Goal: Information Seeking & Learning: Learn about a topic

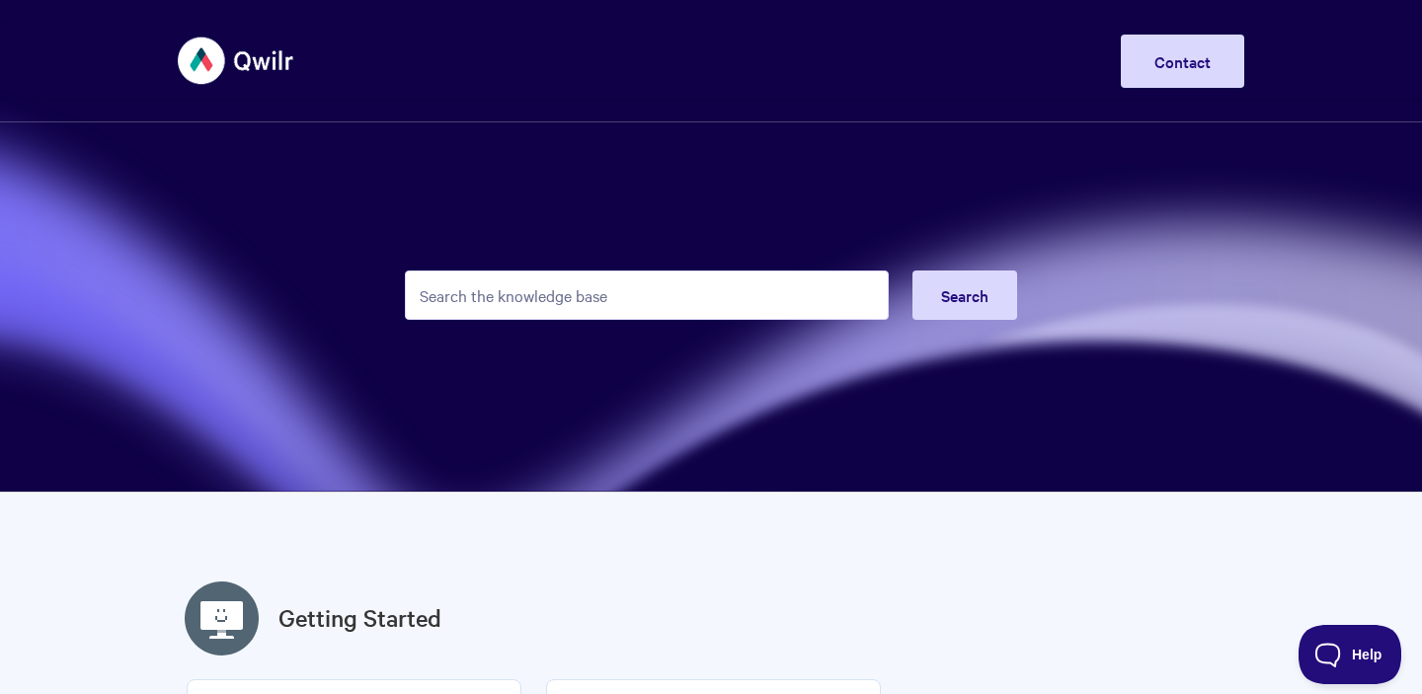
click at [535, 298] on input "Search the knowledge base" at bounding box center [647, 295] width 484 height 49
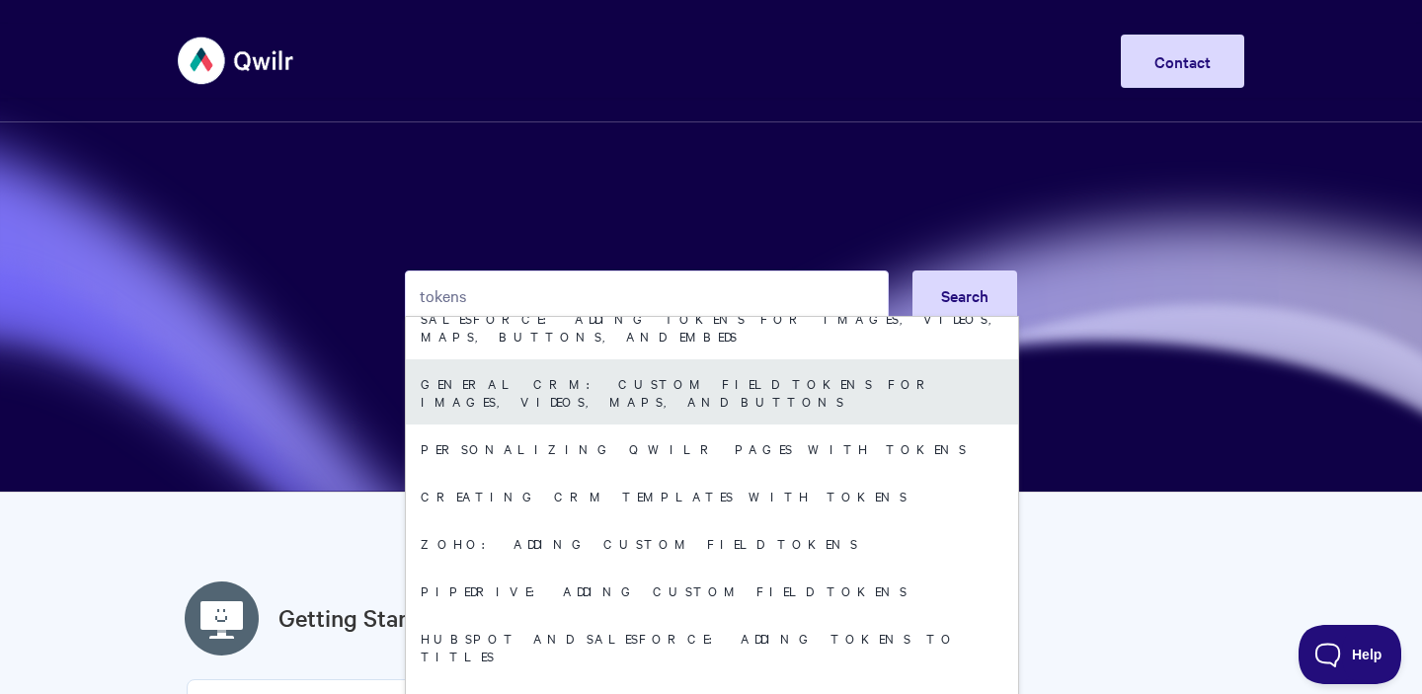
scroll to position [89, 0]
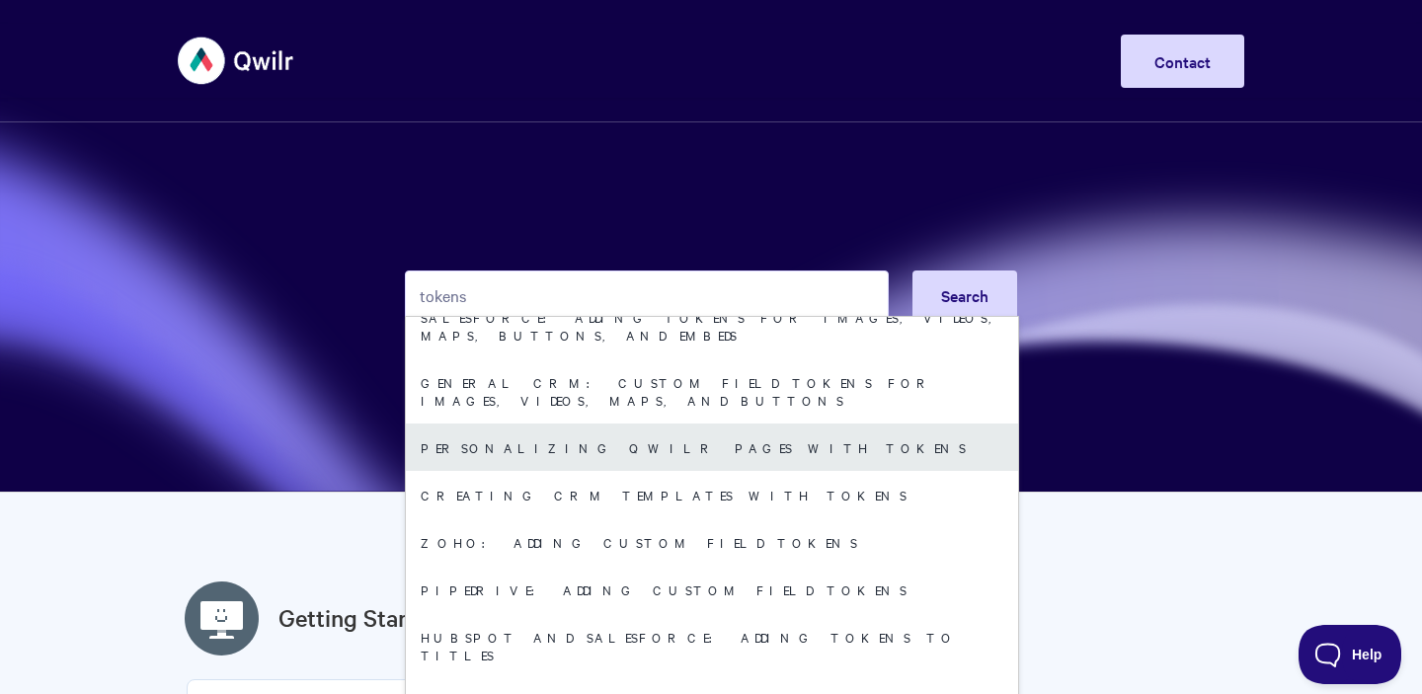
type input "tokens"
click at [611, 424] on link "Personalizing Qwilr Pages with Tokens" at bounding box center [712, 447] width 612 height 47
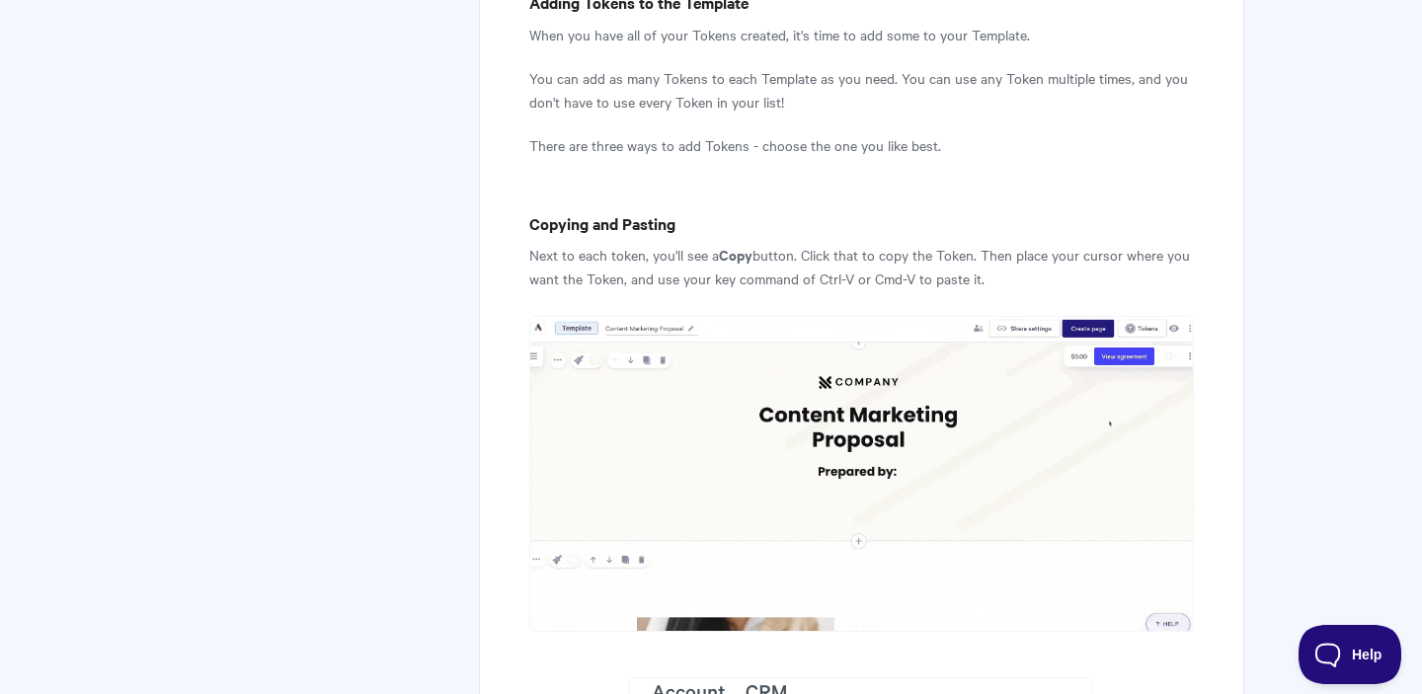
scroll to position [3157, 0]
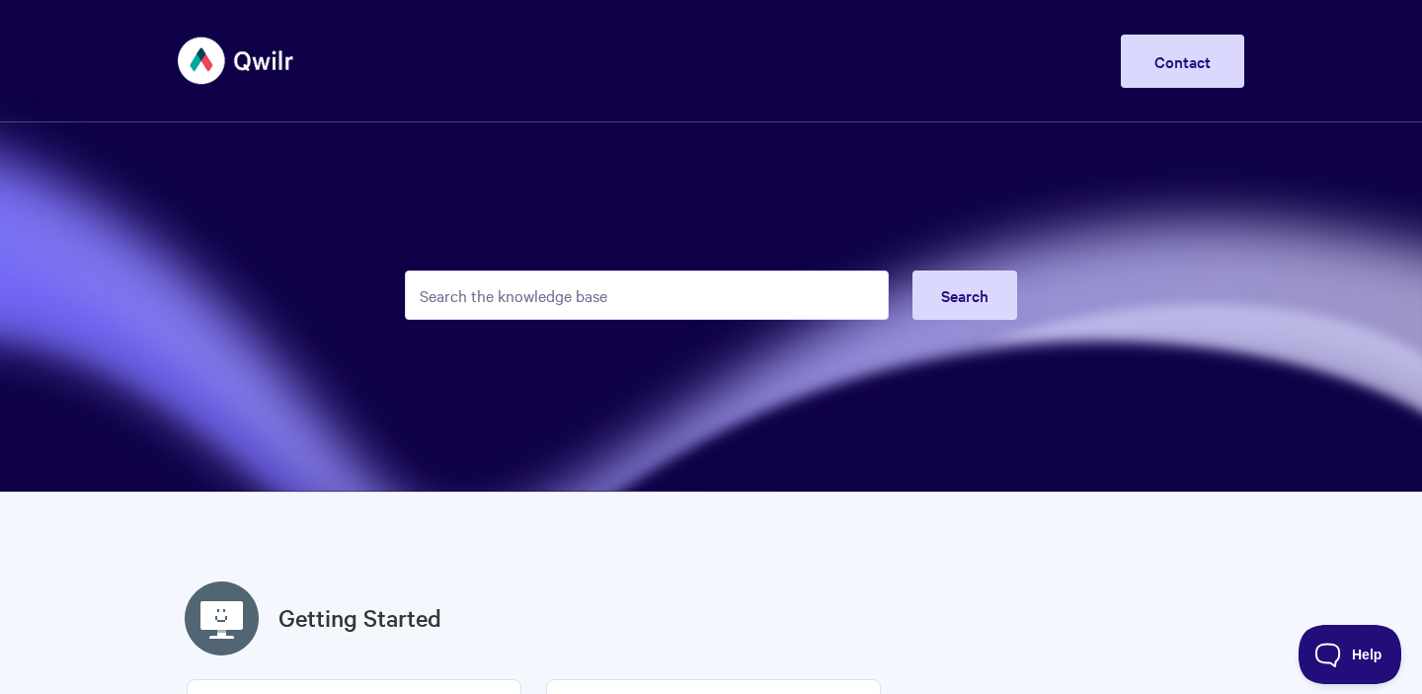
click at [546, 295] on input "Search the knowledge base" at bounding box center [647, 295] width 484 height 49
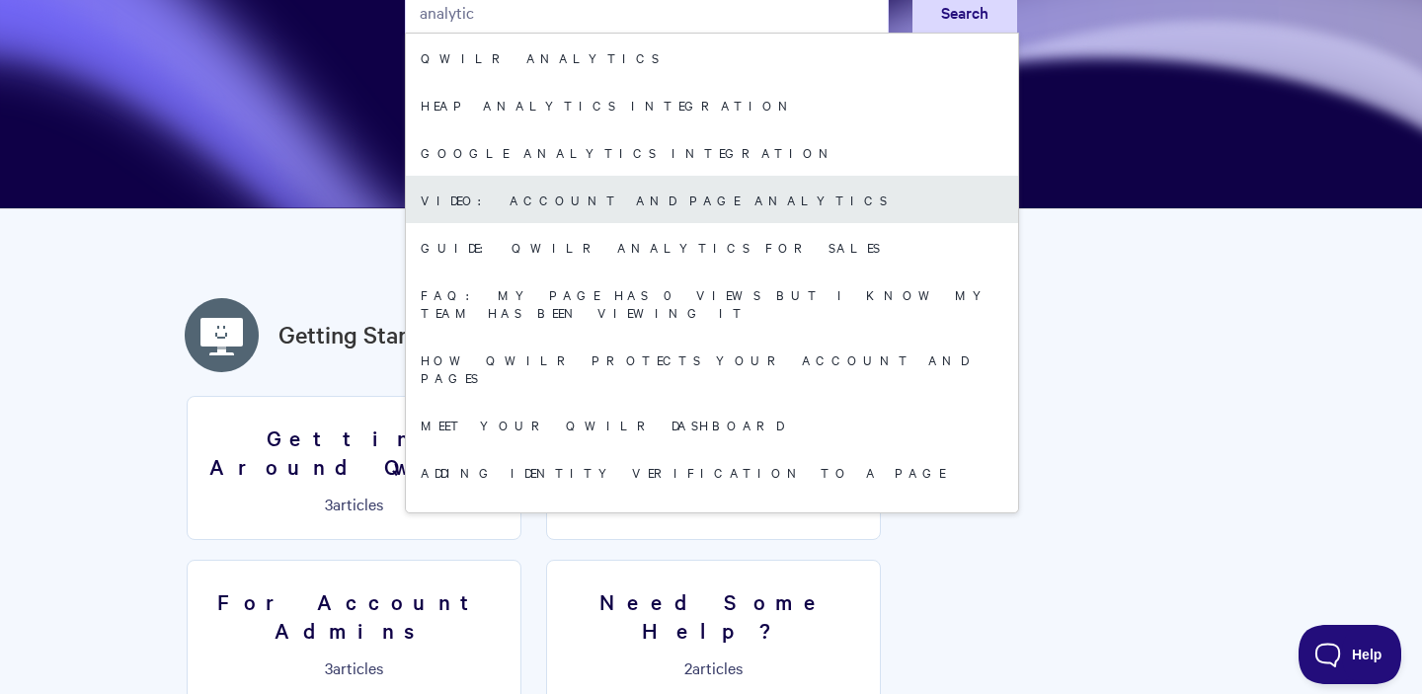
type input "analytic"
click at [584, 211] on link "Video: Account and Page Analytics" at bounding box center [712, 199] width 612 height 47
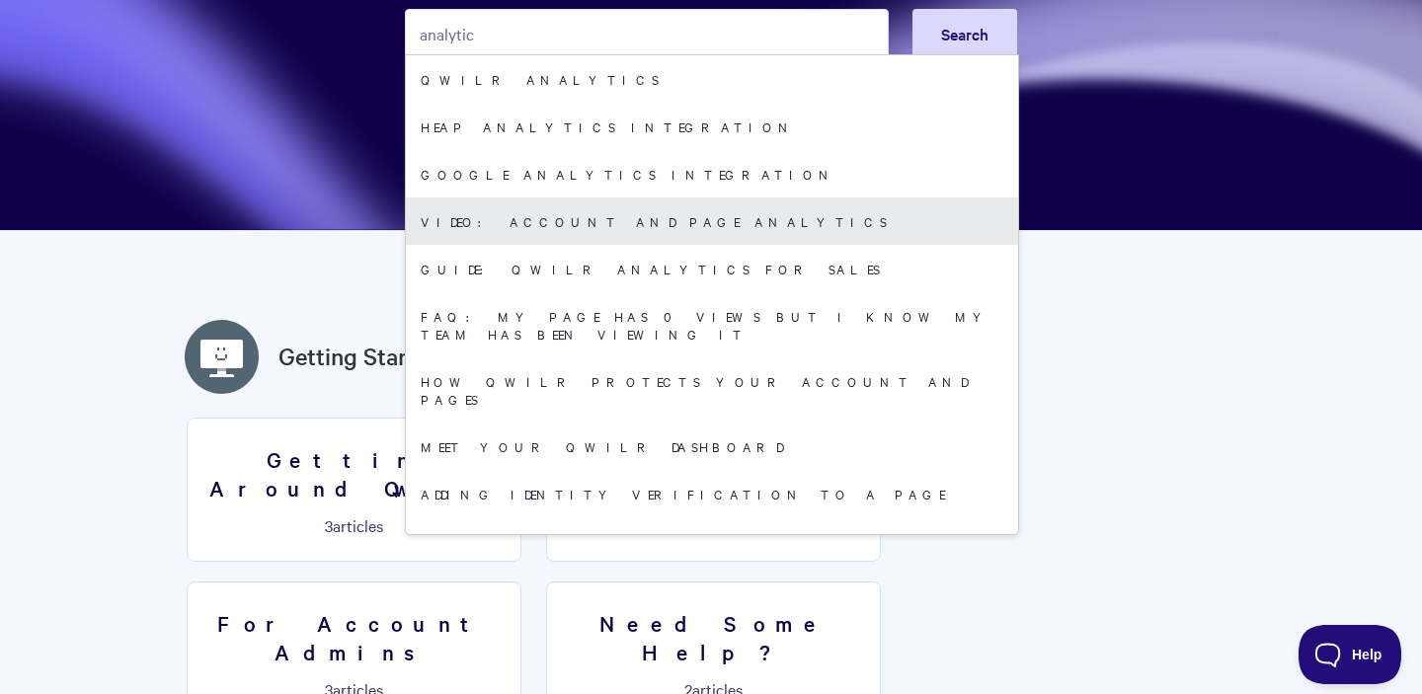
scroll to position [221, 0]
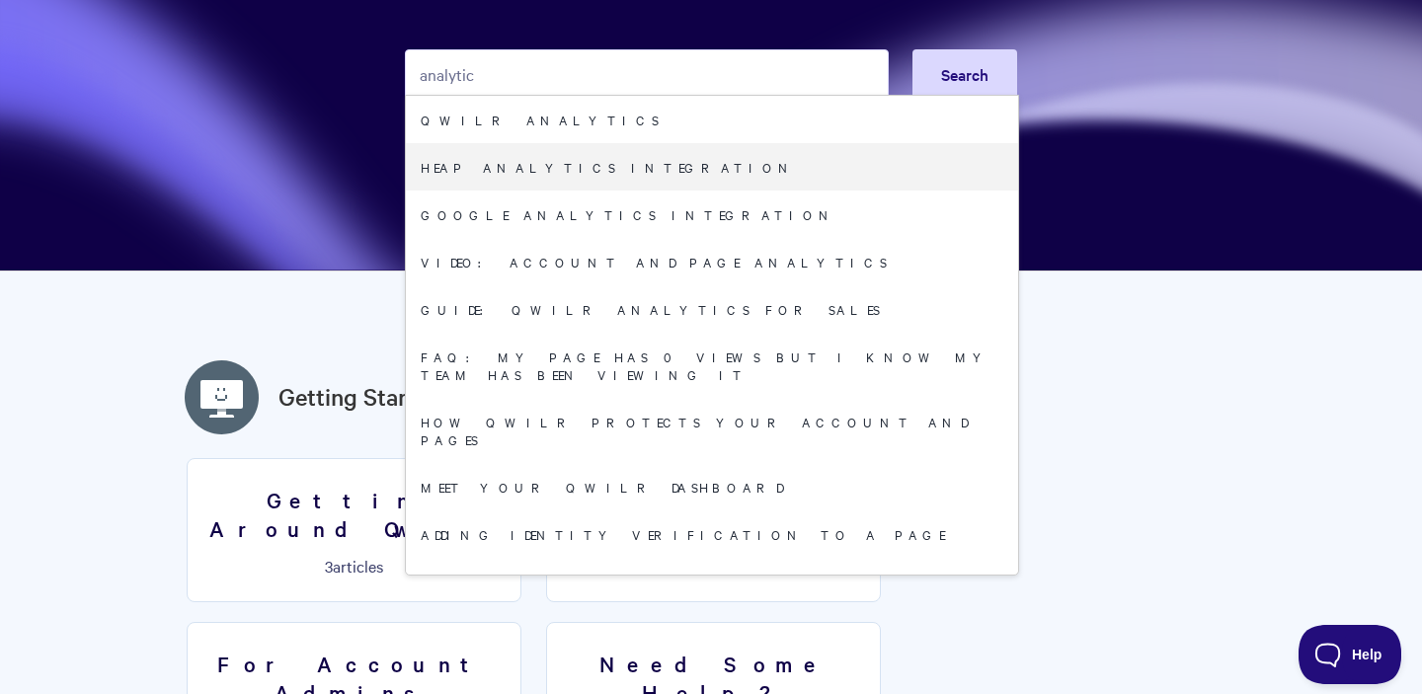
click at [1177, 167] on section "analytic Search Qwilr Analytics Heap Analytics Integration Google Analytics Int…" at bounding box center [711, 25] width 1422 height 493
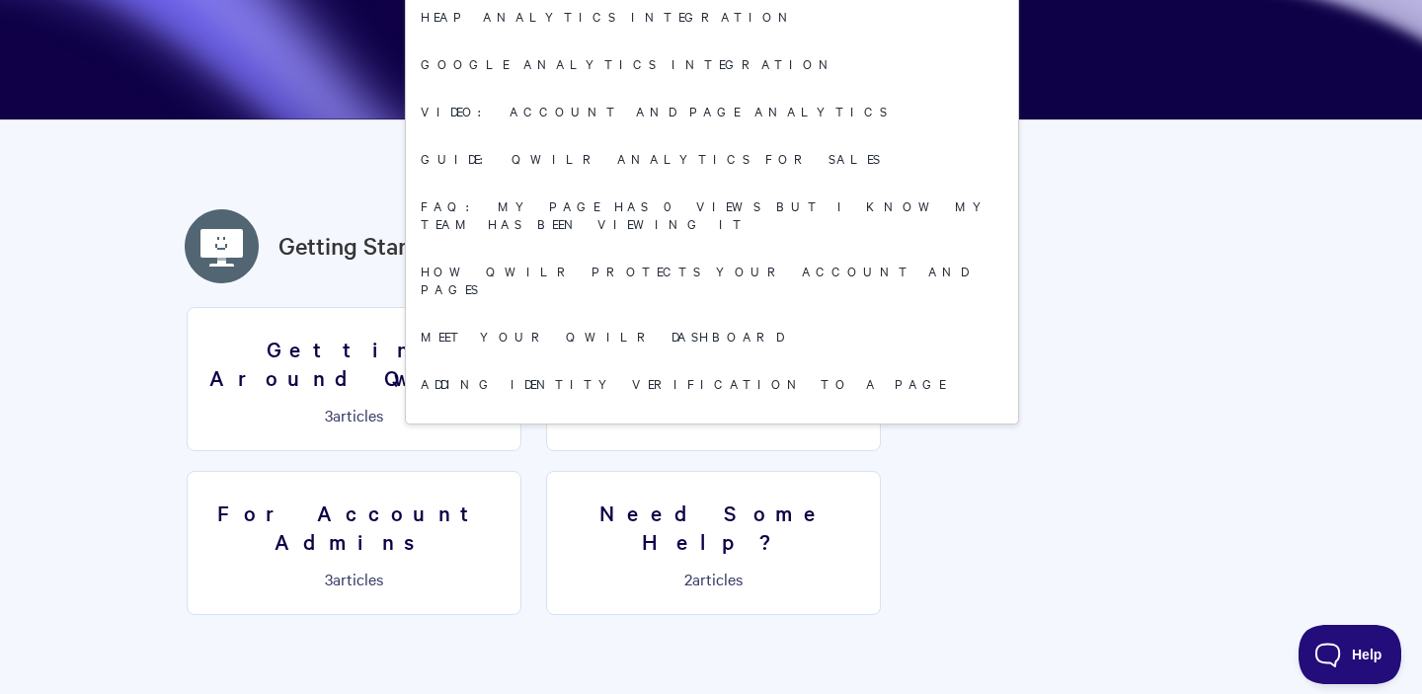
scroll to position [655, 0]
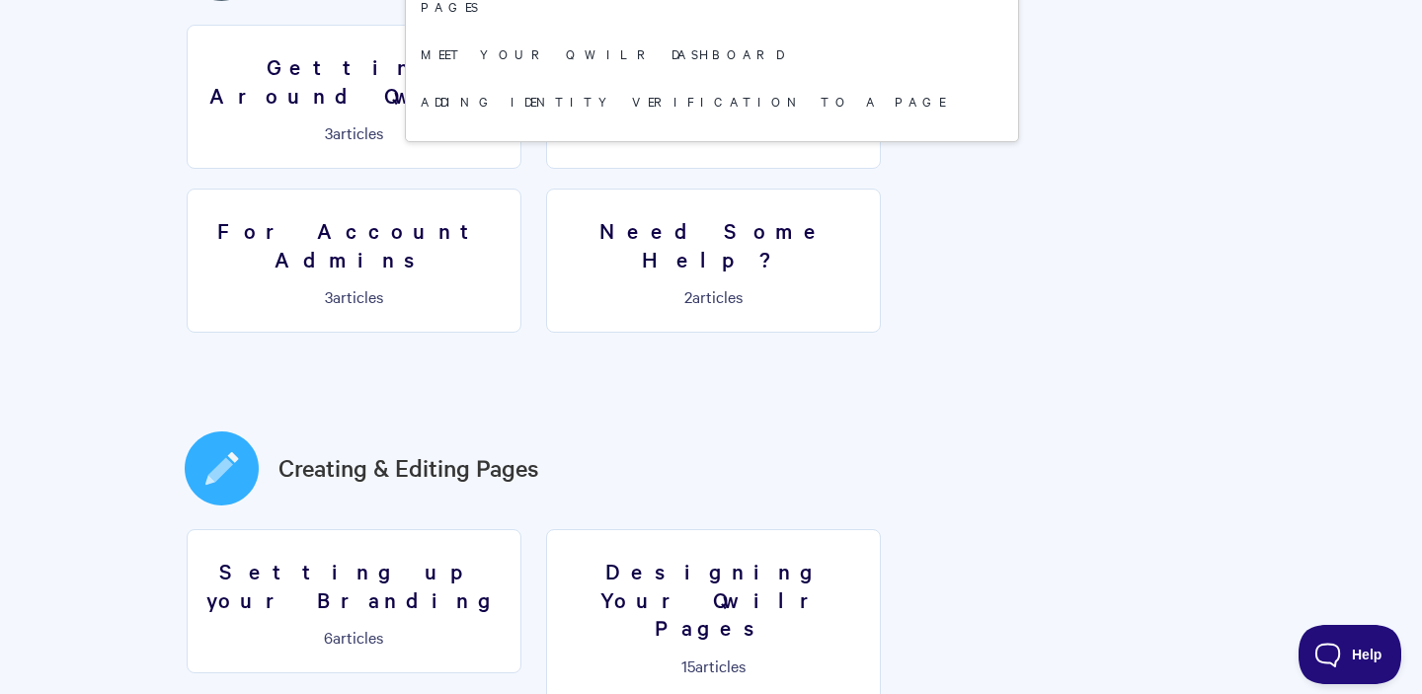
click at [716, 245] on section "Getting Around Qwilr 3 articles Your First Qwilr Page 3 articles For Account Ad…" at bounding box center [711, 189] width 1067 height 328
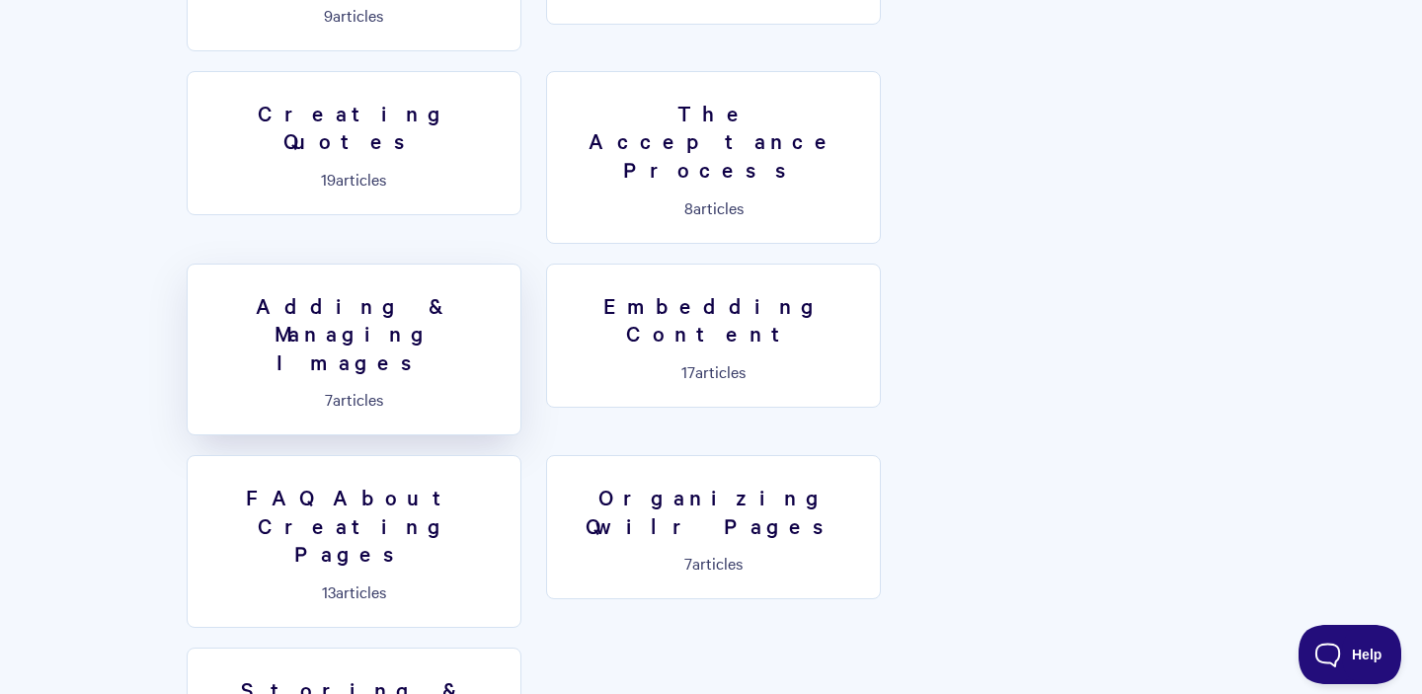
scroll to position [1582, 0]
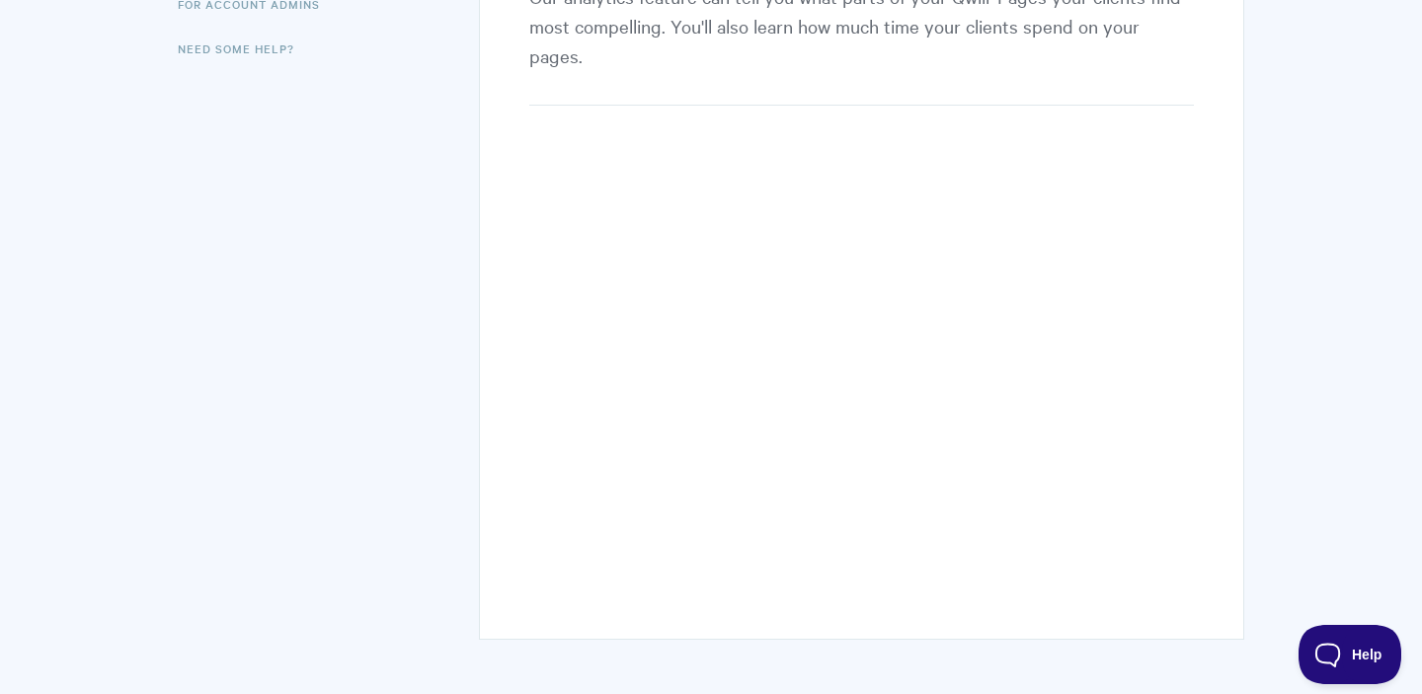
scroll to position [467, 0]
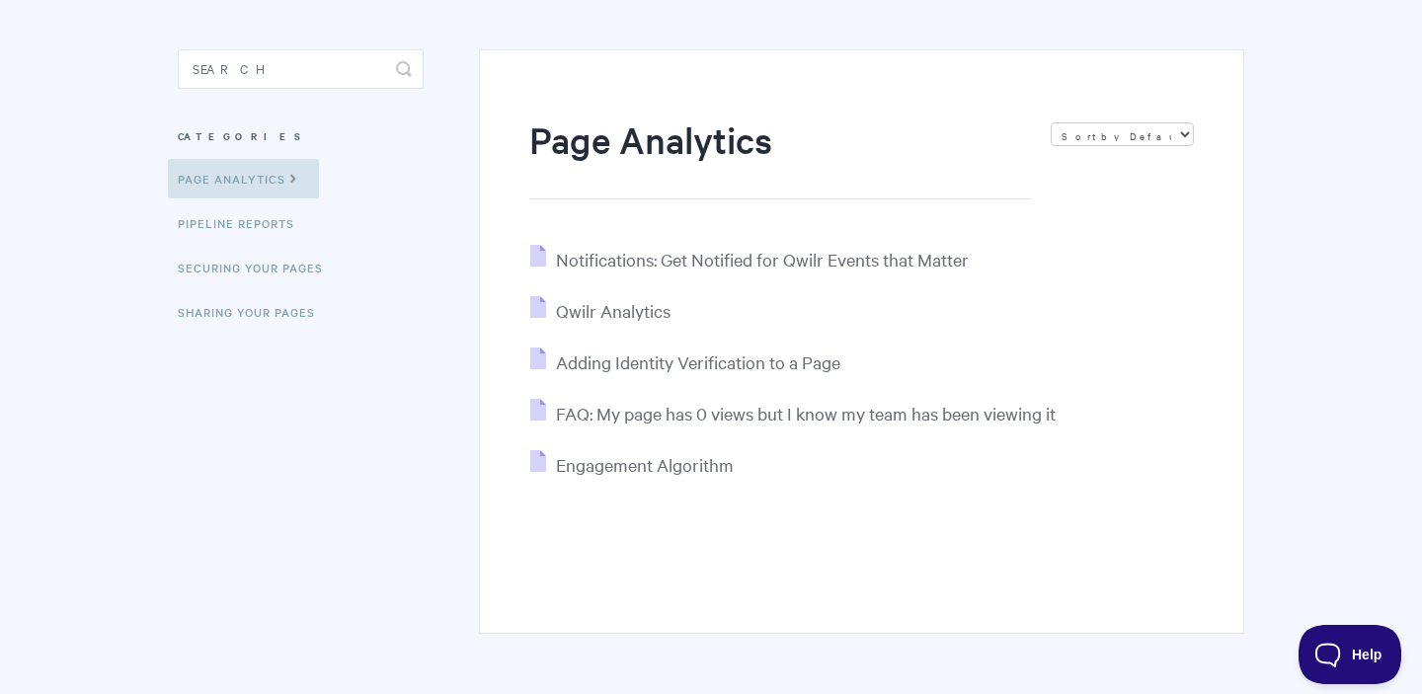
scroll to position [222, 0]
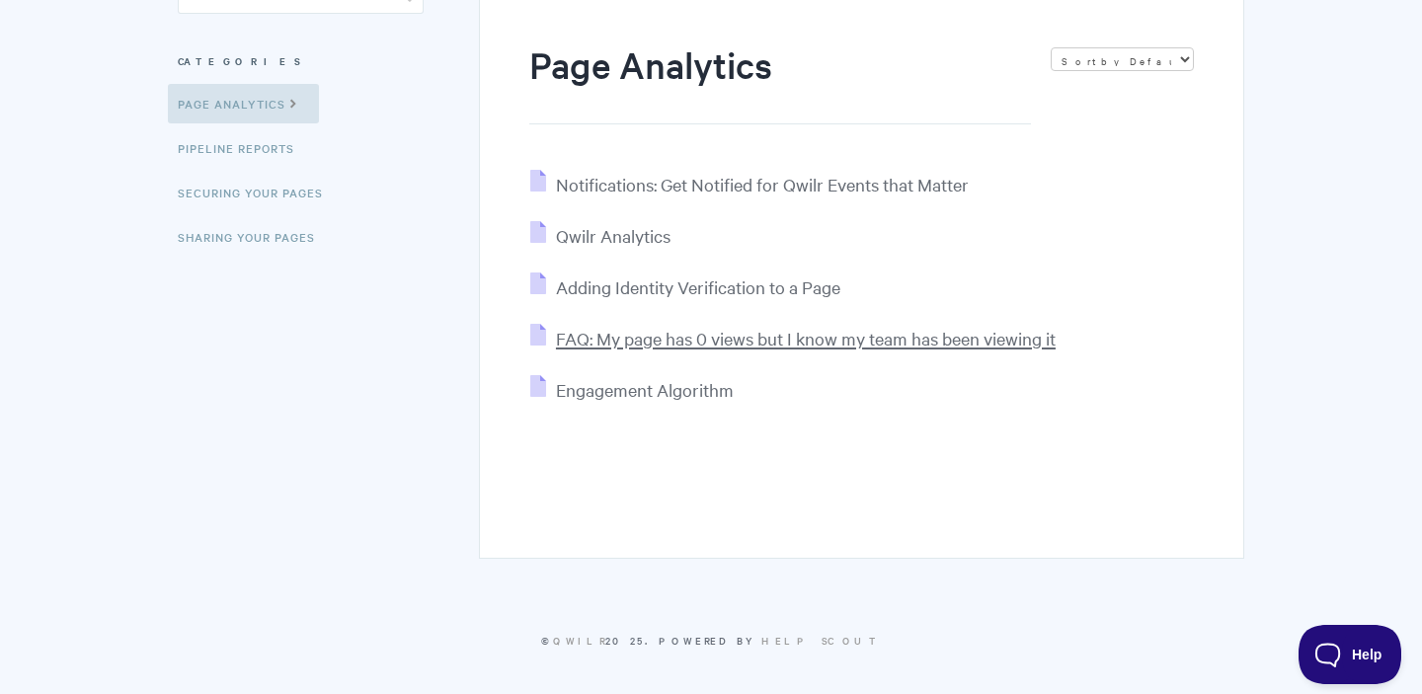
click at [651, 341] on span "FAQ: My page has 0 views but I know my team has been viewing it" at bounding box center [806, 338] width 500 height 23
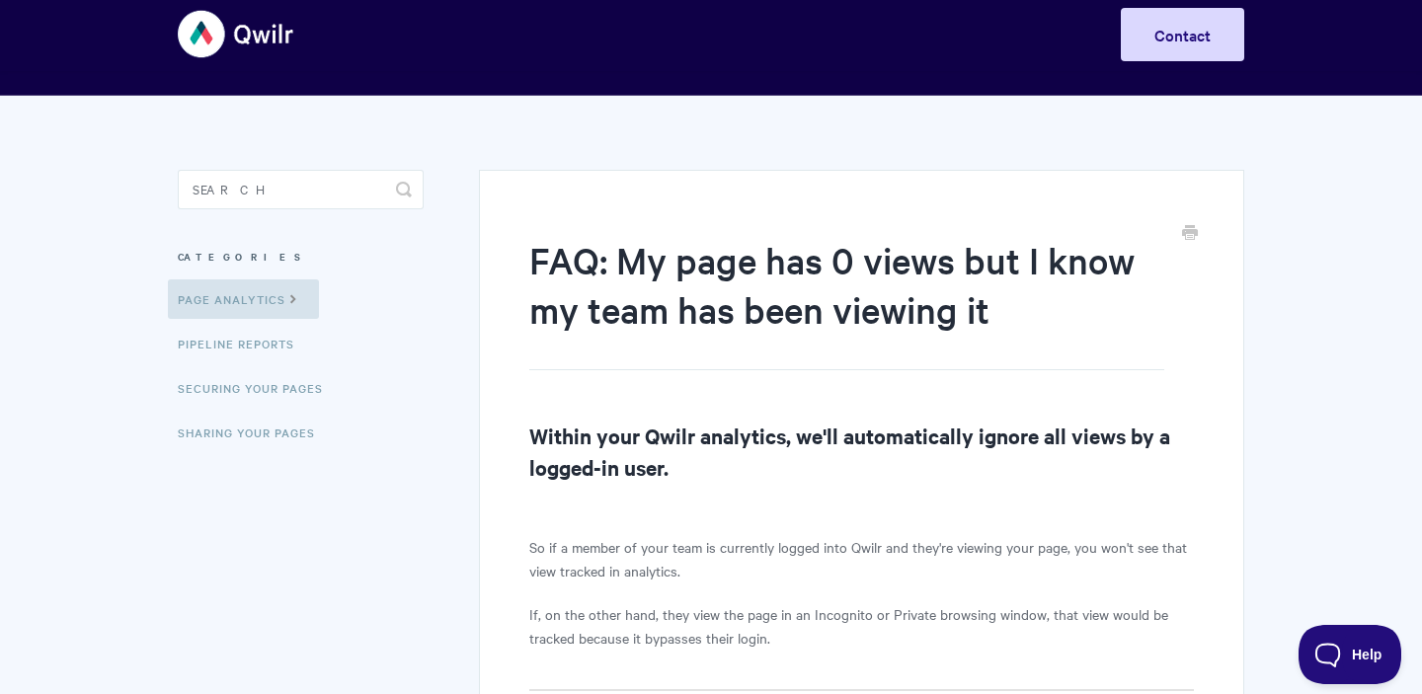
scroll to position [22, 0]
